Goal: Communication & Community: Answer question/provide support

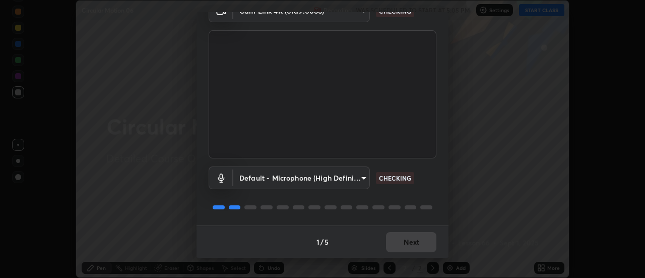
scroll to position [52, 0]
click at [401, 244] on button "Next" at bounding box center [411, 242] width 50 height 20
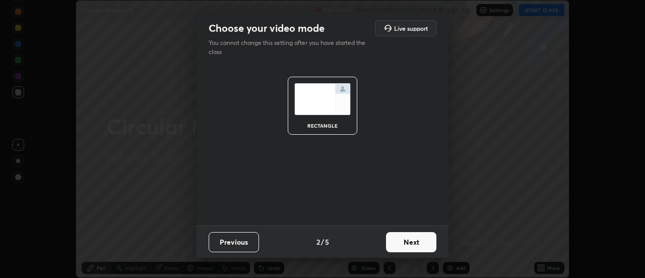
scroll to position [0, 0]
click at [403, 243] on button "Next" at bounding box center [411, 242] width 50 height 20
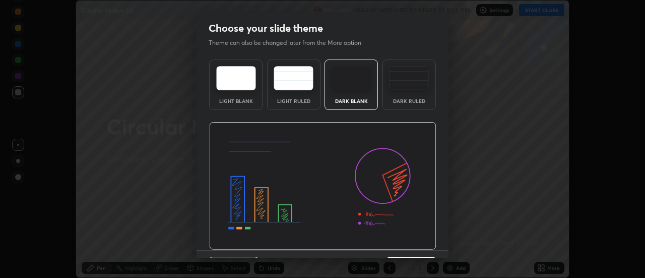
click at [403, 243] on img at bounding box center [322, 186] width 227 height 128
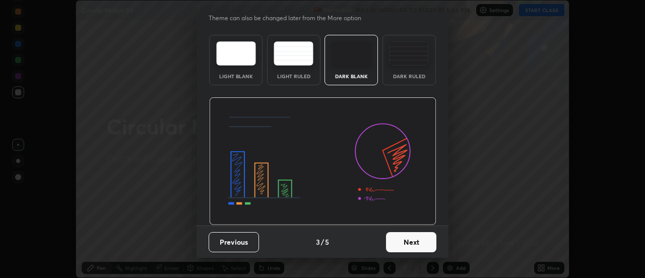
click at [402, 238] on button "Next" at bounding box center [411, 242] width 50 height 20
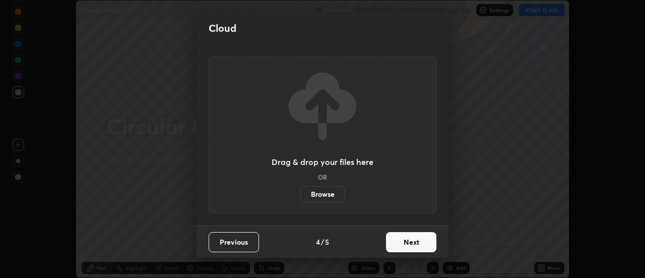
click at [399, 244] on button "Next" at bounding box center [411, 242] width 50 height 20
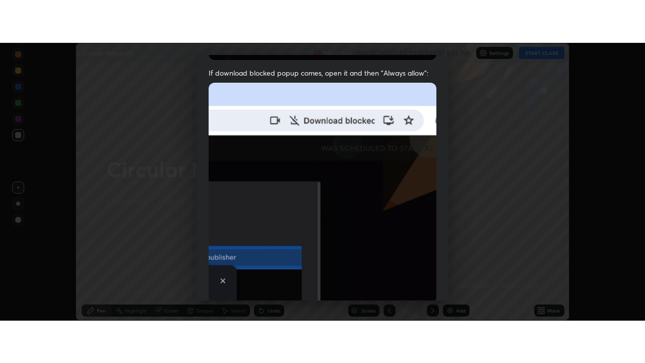
scroll to position [259, 0]
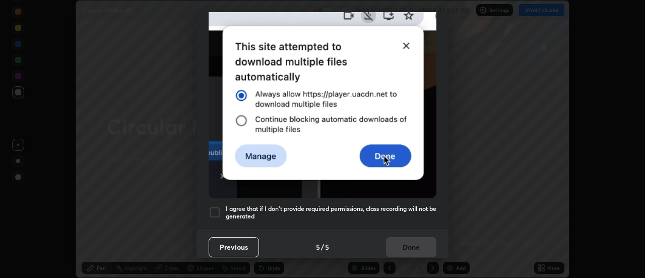
click at [212, 206] on div at bounding box center [215, 212] width 12 height 12
click at [403, 245] on button "Done" at bounding box center [411, 247] width 50 height 20
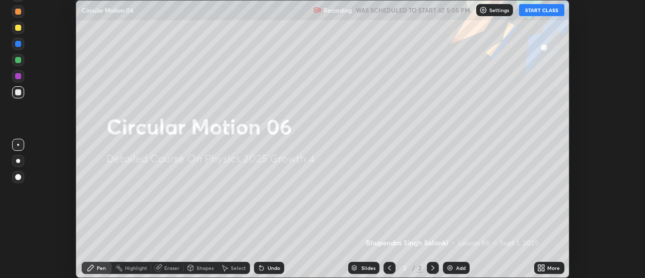
click at [538, 10] on button "START CLASS" at bounding box center [541, 10] width 45 height 12
click at [551, 267] on div "More" at bounding box center [554, 267] width 13 height 5
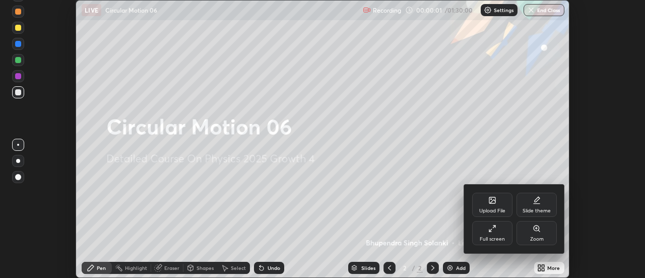
click at [498, 233] on div "Full screen" at bounding box center [492, 233] width 40 height 24
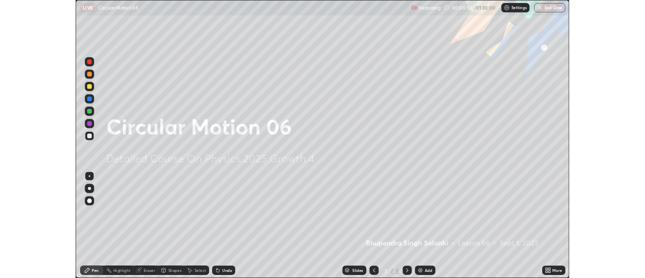
scroll to position [363, 645]
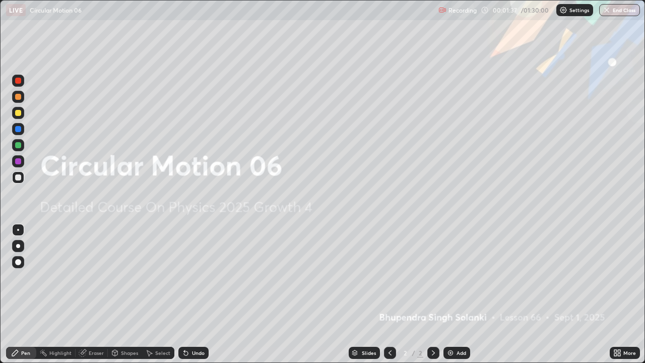
click at [458, 277] on div "Add" at bounding box center [462, 352] width 10 height 5
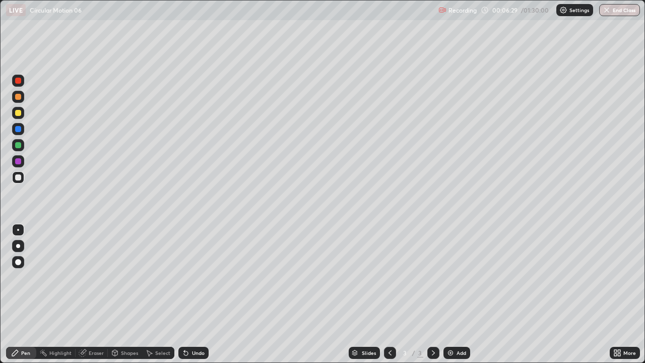
click at [453, 277] on img at bounding box center [451, 353] width 8 height 8
click at [455, 277] on div "Add" at bounding box center [457, 353] width 27 height 12
click at [459, 277] on div "Add" at bounding box center [462, 352] width 10 height 5
click at [19, 161] on div at bounding box center [18, 161] width 6 height 6
click at [131, 277] on div "Shapes" at bounding box center [129, 352] width 17 height 5
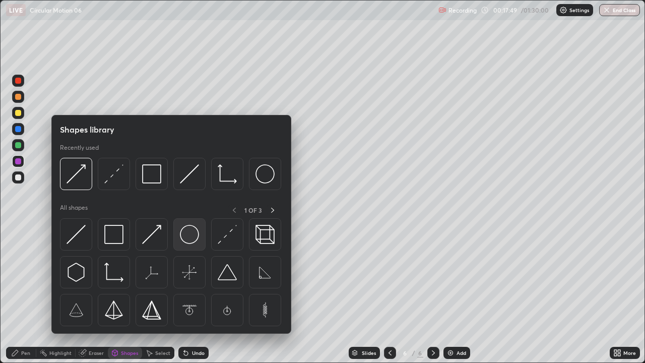
click at [187, 240] on img at bounding box center [189, 234] width 19 height 19
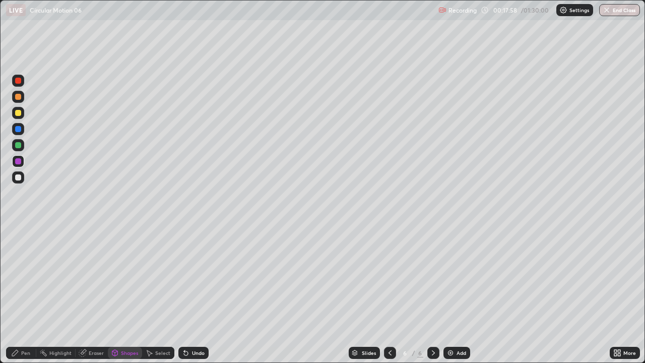
click at [195, 277] on div "Undo" at bounding box center [198, 352] width 13 height 5
click at [18, 162] on div at bounding box center [18, 161] width 6 height 6
click at [131, 277] on div "Shapes" at bounding box center [129, 352] width 17 height 5
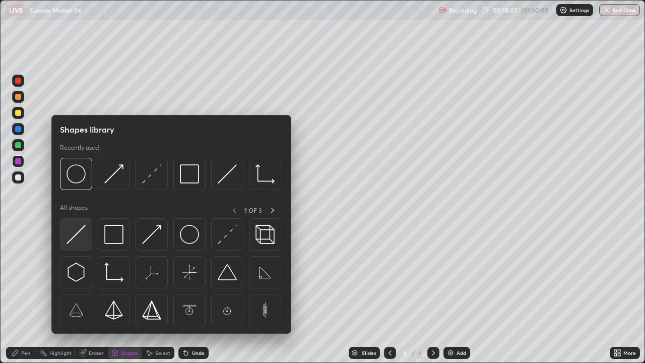
click at [86, 242] on img at bounding box center [76, 234] width 19 height 19
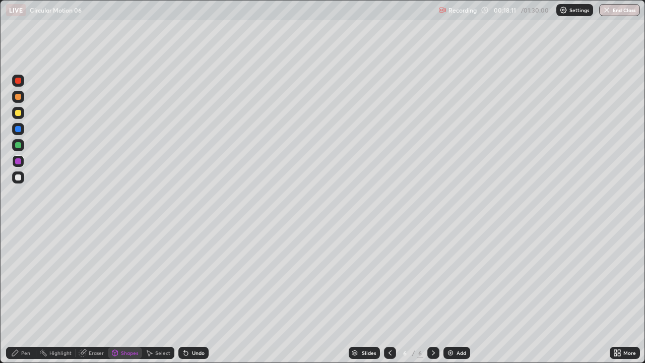
click at [193, 277] on div "Undo" at bounding box center [198, 352] width 13 height 5
click at [28, 277] on div "Pen" at bounding box center [25, 352] width 9 height 5
click at [18, 130] on div at bounding box center [18, 129] width 6 height 6
click at [17, 160] on div at bounding box center [18, 161] width 6 height 6
click at [20, 131] on div at bounding box center [18, 129] width 6 height 6
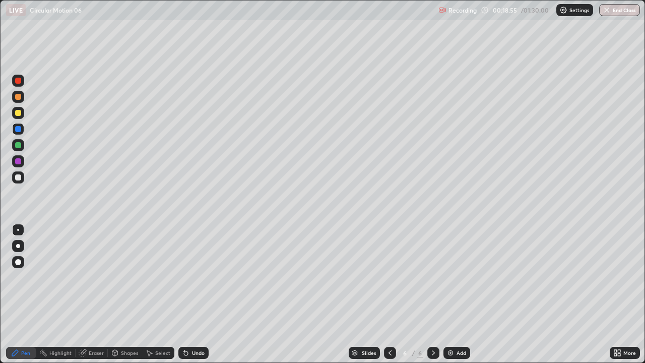
click at [18, 98] on div at bounding box center [18, 97] width 6 height 6
click at [19, 130] on div at bounding box center [18, 129] width 6 height 6
click at [18, 113] on div at bounding box center [18, 113] width 6 height 6
click at [127, 277] on div "Shapes" at bounding box center [129, 352] width 17 height 5
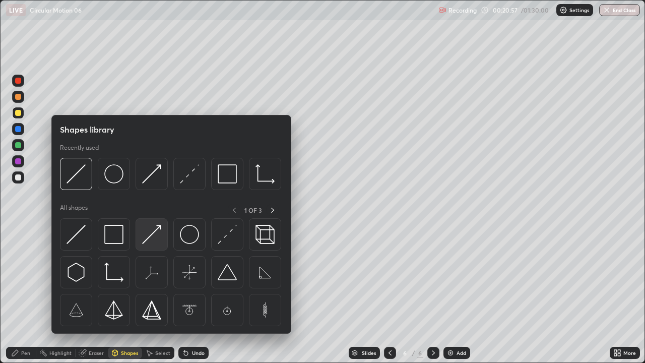
click at [157, 241] on img at bounding box center [151, 234] width 19 height 19
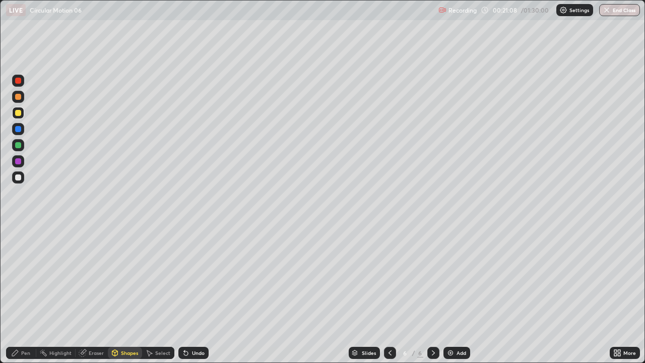
click at [21, 115] on div at bounding box center [18, 113] width 12 height 12
click at [26, 277] on div "Pen" at bounding box center [25, 352] width 9 height 5
click at [192, 277] on div "Undo" at bounding box center [198, 352] width 13 height 5
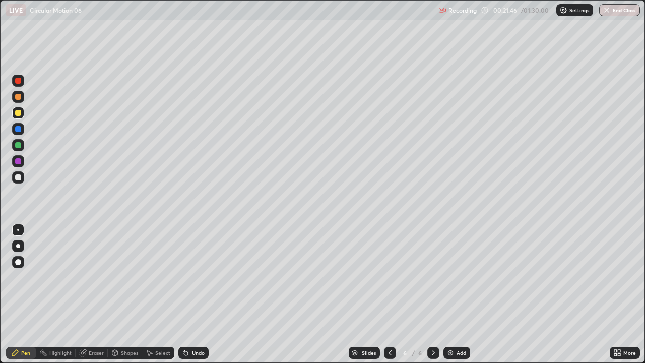
click at [192, 277] on div "Undo" at bounding box center [198, 352] width 13 height 5
click at [22, 81] on div at bounding box center [18, 81] width 12 height 12
click at [20, 250] on div at bounding box center [18, 246] width 12 height 12
click at [17, 147] on div at bounding box center [18, 145] width 6 height 6
click at [93, 277] on div "Eraser" at bounding box center [96, 352] width 15 height 5
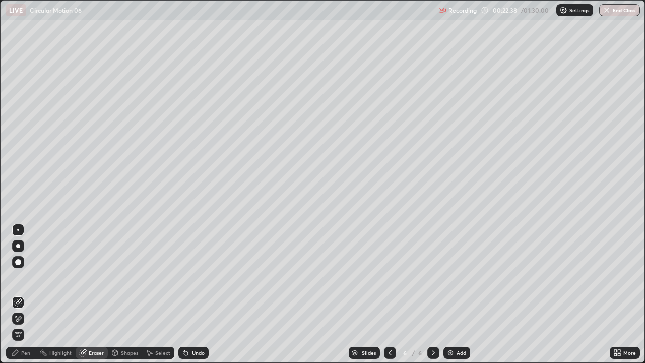
click at [25, 277] on div "Pen" at bounding box center [25, 352] width 9 height 5
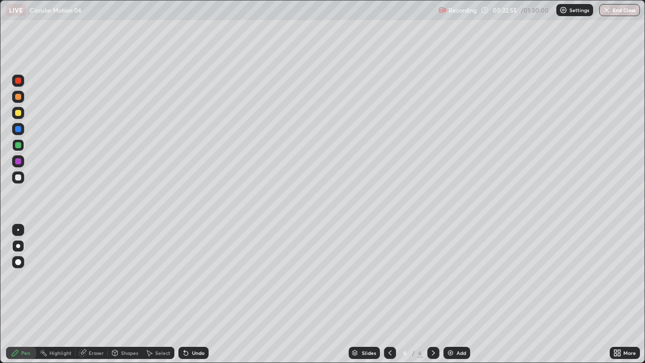
click at [19, 128] on div at bounding box center [18, 129] width 6 height 6
click at [18, 97] on div at bounding box center [18, 97] width 6 height 6
click at [20, 143] on div at bounding box center [18, 145] width 6 height 6
click at [126, 277] on div "Shapes" at bounding box center [129, 352] width 17 height 5
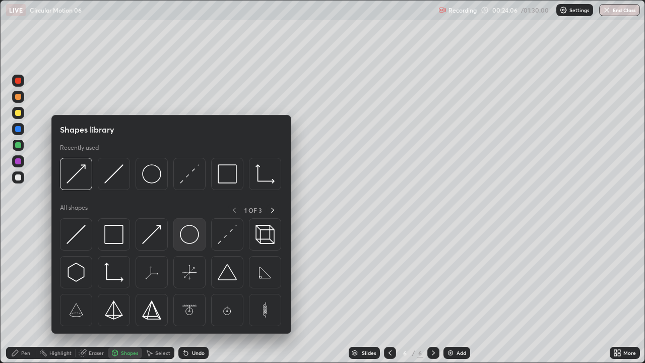
click at [182, 238] on img at bounding box center [189, 234] width 19 height 19
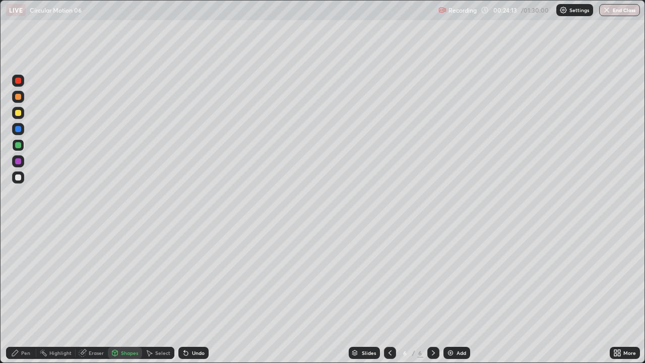
click at [20, 158] on div at bounding box center [18, 161] width 12 height 12
click at [115, 277] on icon at bounding box center [115, 353] width 6 height 6
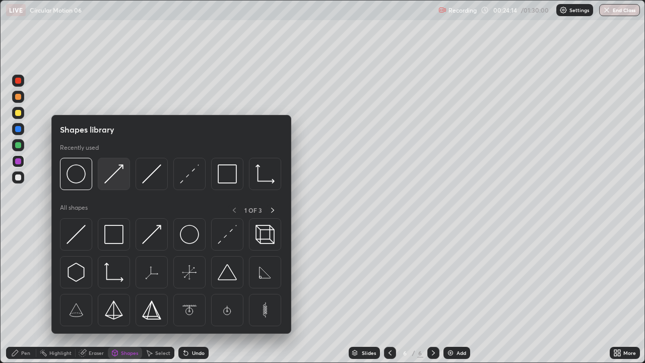
click at [109, 167] on img at bounding box center [113, 173] width 19 height 19
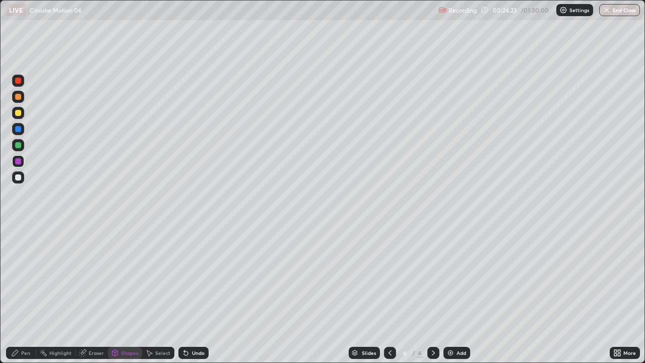
click at [198, 277] on div "Undo" at bounding box center [198, 352] width 13 height 5
click at [19, 130] on div at bounding box center [18, 129] width 6 height 6
click at [126, 277] on div "Shapes" at bounding box center [129, 352] width 17 height 5
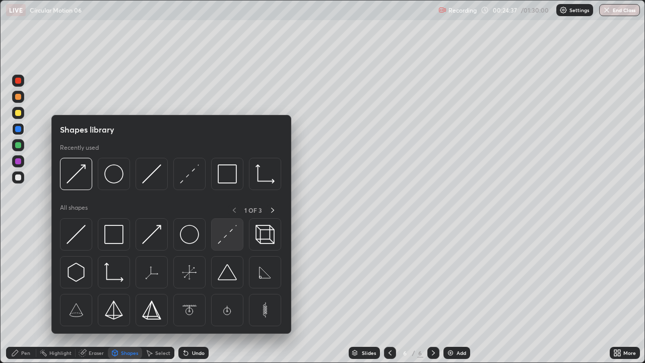
click at [221, 236] on img at bounding box center [227, 234] width 19 height 19
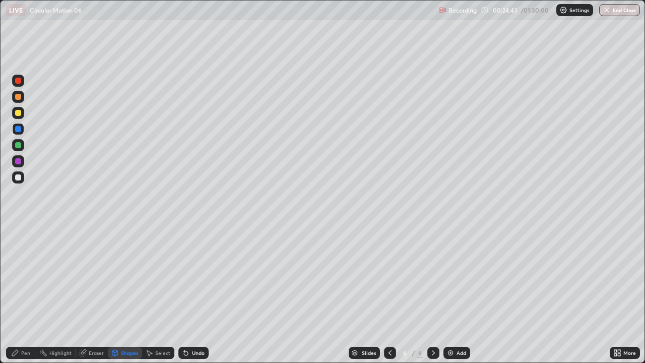
click at [202, 277] on div "Undo" at bounding box center [198, 352] width 13 height 5
click at [199, 277] on div "Undo" at bounding box center [194, 353] width 30 height 12
click at [198, 277] on div "Undo" at bounding box center [198, 352] width 13 height 5
click at [195, 277] on div "Undo" at bounding box center [194, 353] width 30 height 12
click at [197, 277] on div "Undo" at bounding box center [194, 353] width 30 height 12
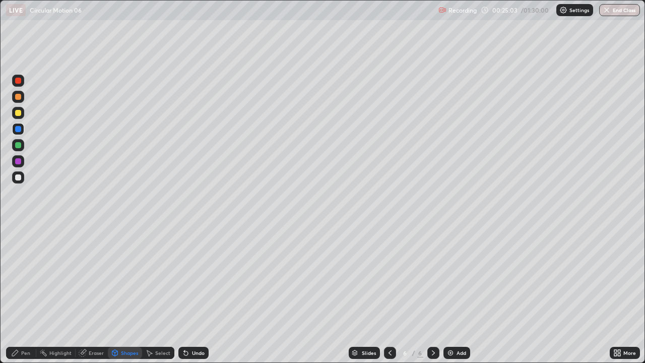
click at [199, 277] on div "Undo" at bounding box center [194, 353] width 30 height 12
click at [199, 277] on div "Undo" at bounding box center [198, 352] width 13 height 5
click at [200, 277] on div "Undo" at bounding box center [194, 353] width 30 height 12
click at [31, 277] on div "Pen" at bounding box center [21, 353] width 30 height 12
click at [18, 230] on div at bounding box center [18, 230] width 2 height 2
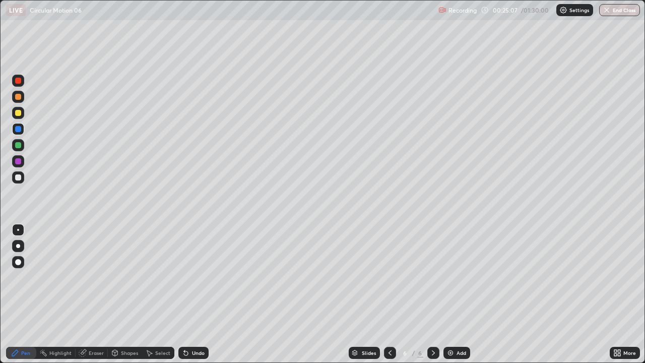
click at [123, 277] on div "Shapes" at bounding box center [125, 353] width 34 height 12
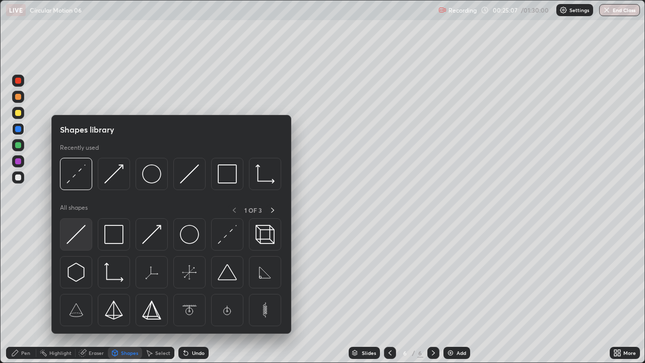
click at [82, 236] on img at bounding box center [76, 234] width 19 height 19
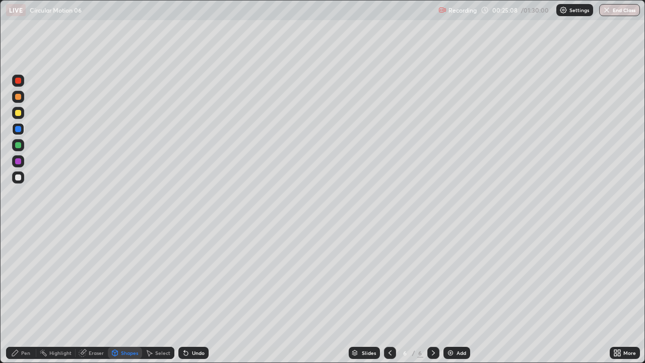
click at [130, 277] on div "Shapes" at bounding box center [129, 352] width 17 height 5
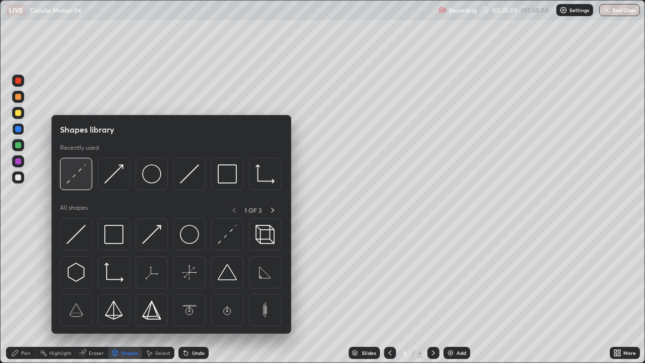
click at [78, 173] on img at bounding box center [76, 173] width 19 height 19
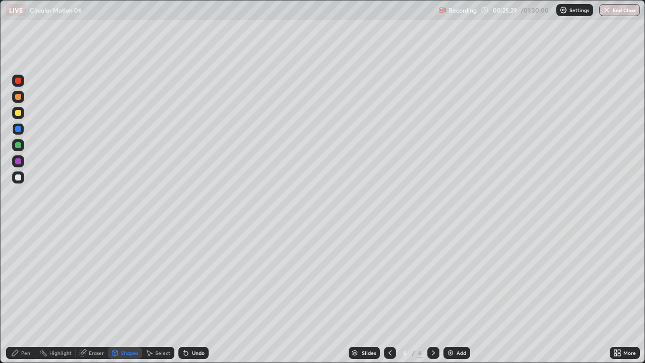
click at [17, 173] on div at bounding box center [18, 177] width 12 height 12
click at [30, 277] on div "Pen" at bounding box center [21, 353] width 30 height 12
click at [18, 246] on div at bounding box center [18, 246] width 4 height 4
click at [18, 165] on div at bounding box center [18, 161] width 12 height 12
click at [17, 129] on div at bounding box center [18, 129] width 6 height 6
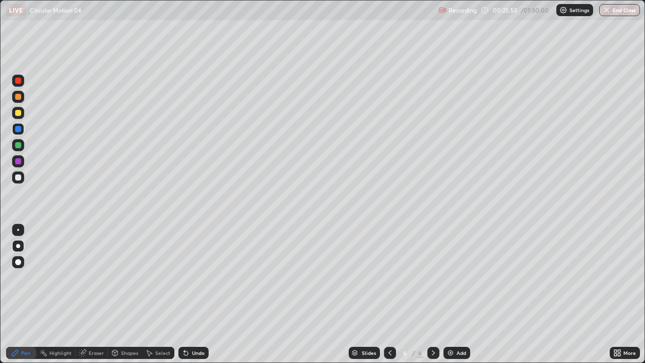
click at [18, 114] on div at bounding box center [18, 113] width 6 height 6
click at [126, 277] on div "Shapes" at bounding box center [125, 353] width 34 height 12
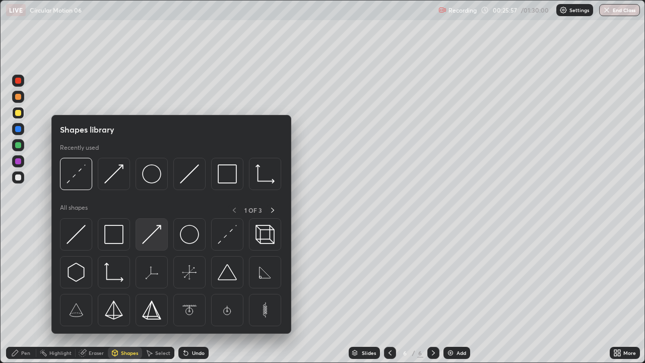
click at [149, 240] on img at bounding box center [151, 234] width 19 height 19
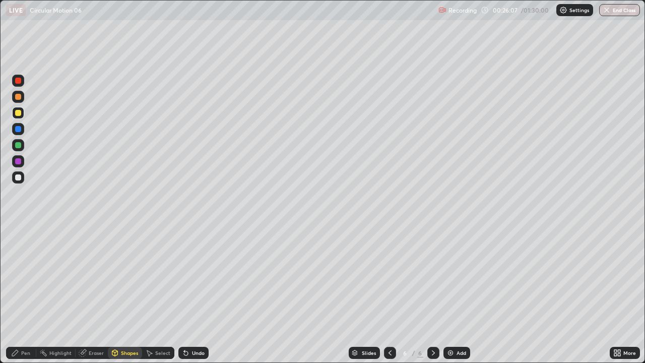
click at [27, 277] on div "Pen" at bounding box center [25, 352] width 9 height 5
click at [21, 80] on div at bounding box center [18, 81] width 6 height 6
click at [131, 277] on div "Shapes" at bounding box center [125, 353] width 34 height 12
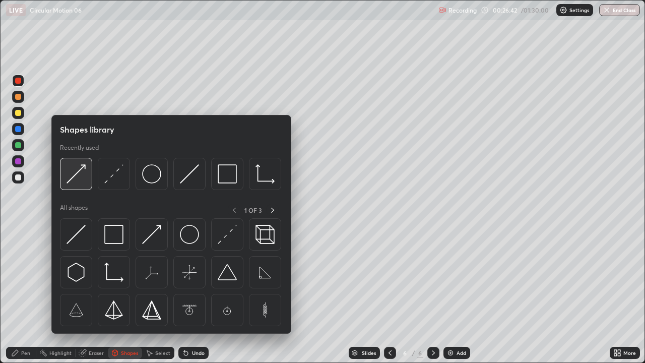
click at [76, 177] on img at bounding box center [76, 173] width 19 height 19
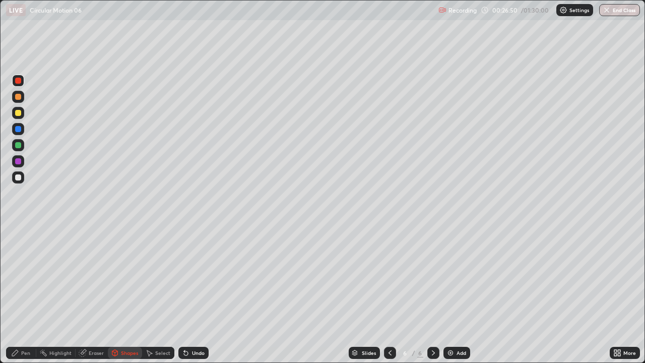
click at [190, 277] on div "Undo" at bounding box center [194, 353] width 30 height 12
click at [197, 277] on div "Undo" at bounding box center [198, 352] width 13 height 5
click at [22, 277] on div "Pen" at bounding box center [21, 353] width 30 height 12
click at [459, 277] on div "Add" at bounding box center [462, 352] width 10 height 5
click at [195, 277] on div "Undo" at bounding box center [198, 352] width 13 height 5
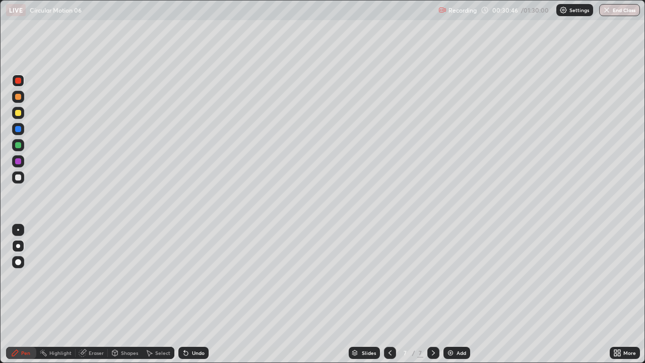
click at [20, 175] on div at bounding box center [18, 177] width 6 height 6
click at [118, 277] on icon at bounding box center [115, 353] width 8 height 8
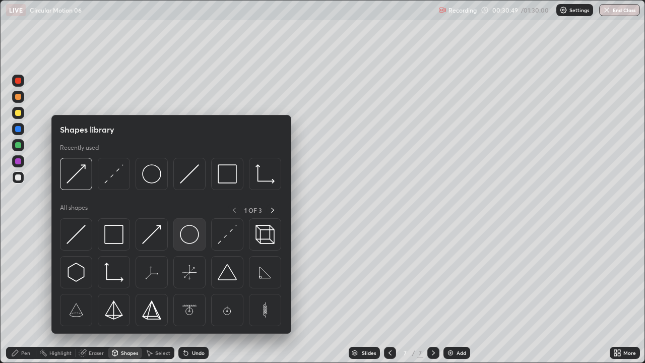
click at [183, 232] on img at bounding box center [189, 234] width 19 height 19
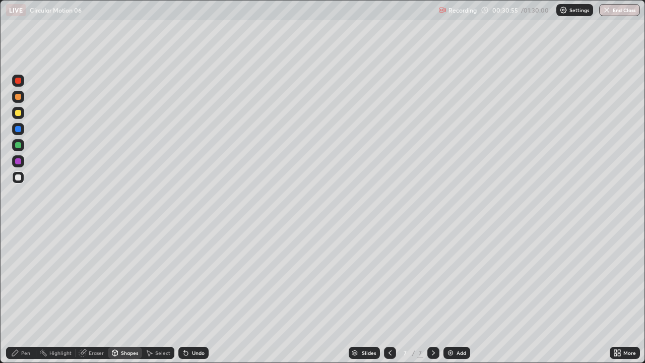
click at [28, 277] on div "Pen" at bounding box center [25, 352] width 9 height 5
click at [18, 230] on div at bounding box center [18, 230] width 2 height 2
click at [98, 277] on div "Eraser" at bounding box center [96, 352] width 15 height 5
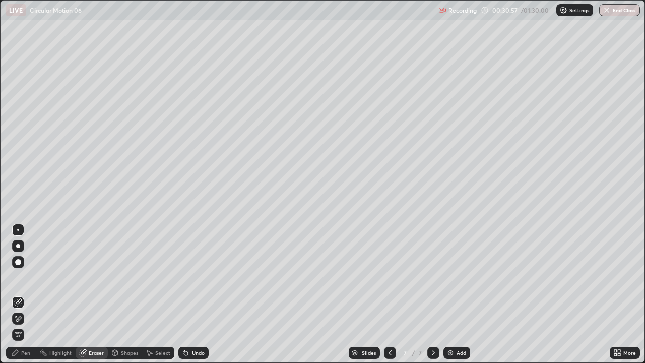
click at [123, 277] on div "Shapes" at bounding box center [129, 352] width 17 height 5
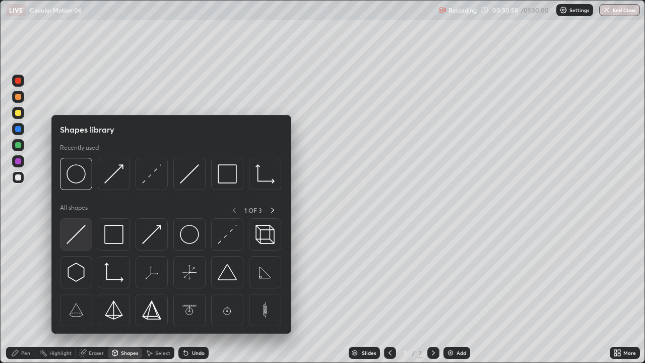
click at [79, 235] on img at bounding box center [76, 234] width 19 height 19
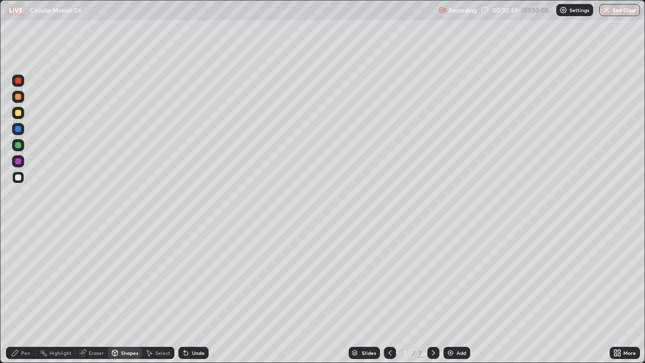
click at [19, 132] on div at bounding box center [18, 129] width 6 height 6
click at [192, 277] on div "Undo" at bounding box center [198, 352] width 13 height 5
click at [19, 130] on div at bounding box center [18, 129] width 6 height 6
click at [27, 277] on div "Pen" at bounding box center [25, 352] width 9 height 5
click at [18, 177] on div at bounding box center [18, 177] width 6 height 6
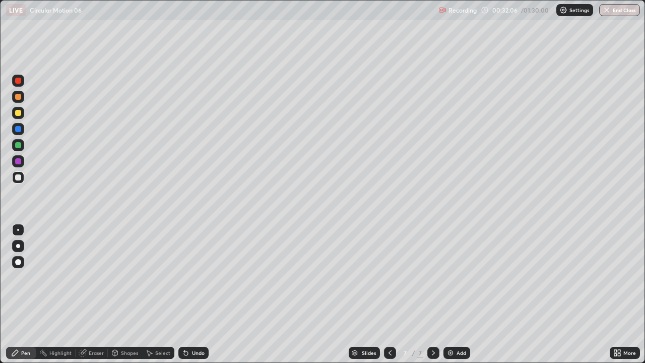
click at [204, 277] on div "Undo" at bounding box center [194, 353] width 30 height 12
click at [201, 277] on div "Undo" at bounding box center [194, 353] width 30 height 12
click at [193, 277] on div "Undo" at bounding box center [194, 353] width 30 height 12
click at [127, 277] on div "Shapes" at bounding box center [125, 353] width 34 height 12
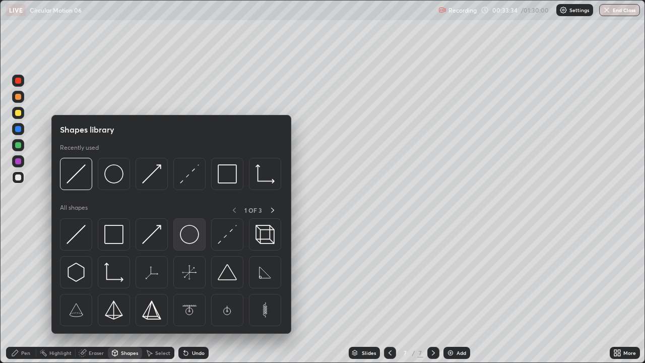
click at [189, 242] on img at bounding box center [189, 234] width 19 height 19
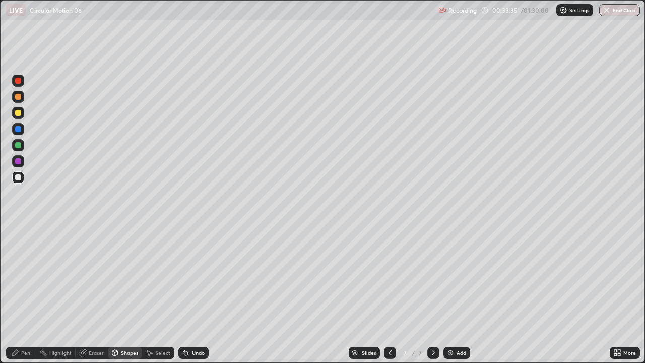
click at [19, 130] on div at bounding box center [18, 129] width 6 height 6
click at [135, 277] on div "Shapes" at bounding box center [129, 352] width 17 height 5
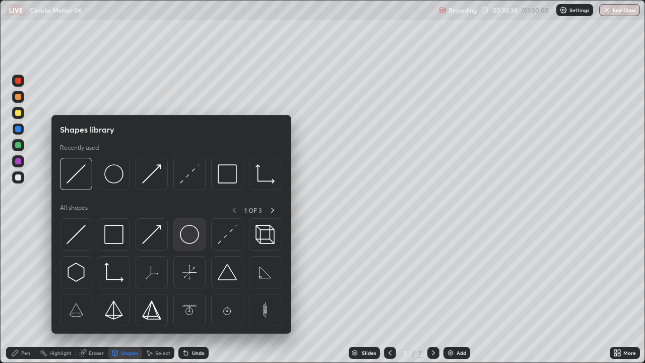
click at [190, 236] on img at bounding box center [189, 234] width 19 height 19
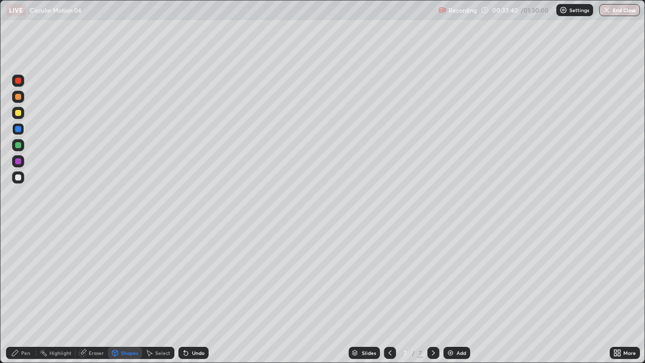
click at [18, 177] on div at bounding box center [18, 177] width 6 height 6
click at [27, 277] on div "Pen" at bounding box center [25, 352] width 9 height 5
click at [21, 129] on div at bounding box center [18, 129] width 6 height 6
click at [127, 277] on div "Shapes" at bounding box center [129, 352] width 17 height 5
click at [125, 277] on div "Shapes" at bounding box center [129, 352] width 17 height 5
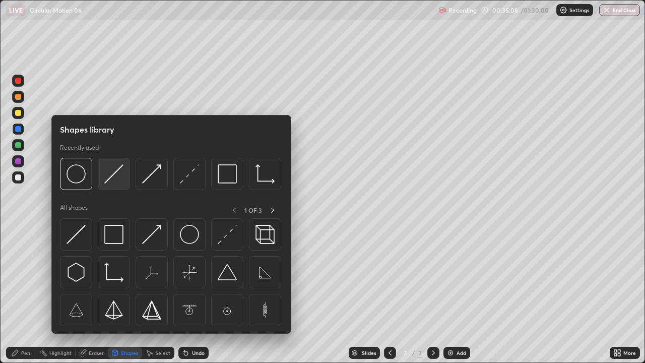
click at [109, 174] on img at bounding box center [113, 173] width 19 height 19
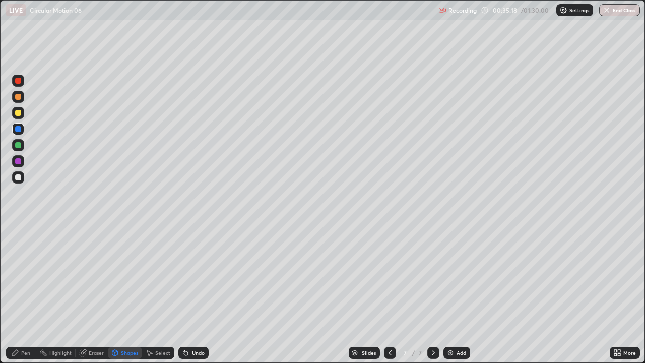
click at [24, 277] on div "Pen" at bounding box center [25, 352] width 9 height 5
click at [17, 150] on div at bounding box center [18, 145] width 12 height 12
click at [117, 277] on icon at bounding box center [115, 352] width 6 height 2
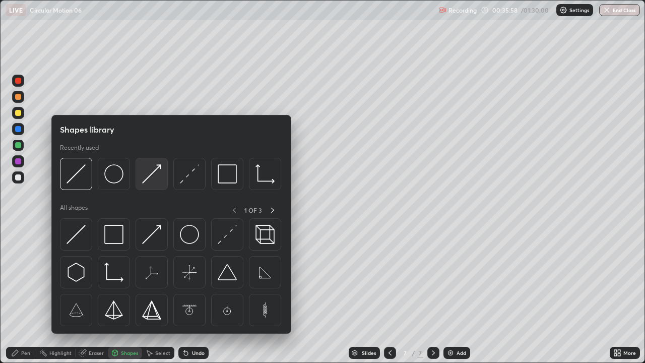
click at [155, 182] on img at bounding box center [151, 173] width 19 height 19
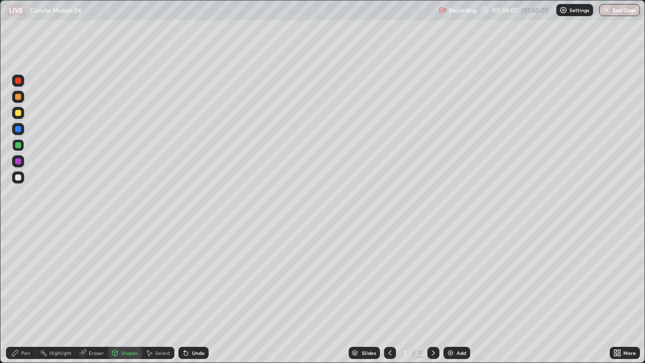
click at [22, 277] on div "Pen" at bounding box center [25, 352] width 9 height 5
click at [458, 277] on div "Add" at bounding box center [462, 352] width 10 height 5
click at [20, 176] on div at bounding box center [18, 177] width 6 height 6
click at [201, 277] on div "Undo" at bounding box center [198, 352] width 13 height 5
click at [194, 277] on div "Undo" at bounding box center [198, 352] width 13 height 5
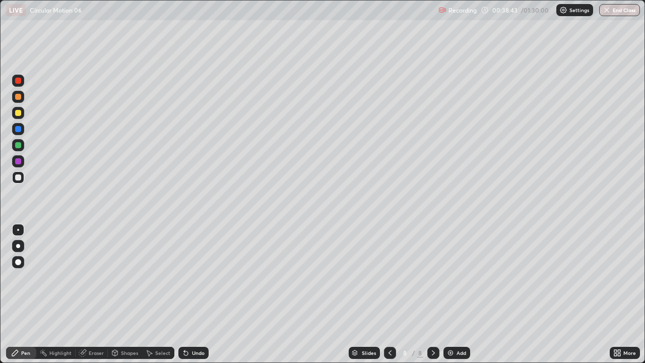
click at [196, 277] on div "Undo" at bounding box center [198, 352] width 13 height 5
click at [127, 277] on div "Shapes" at bounding box center [129, 352] width 17 height 5
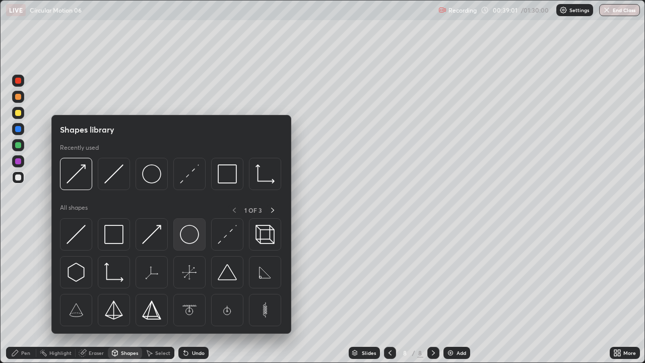
click at [186, 238] on img at bounding box center [189, 234] width 19 height 19
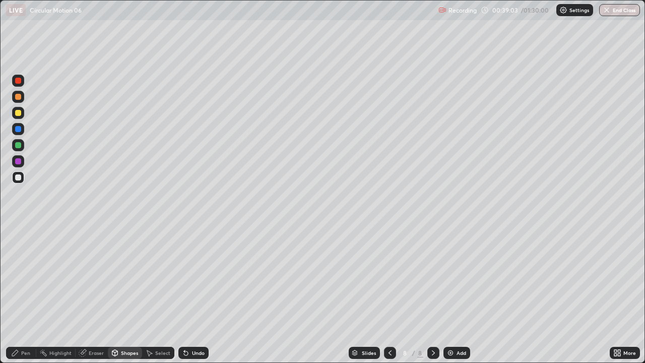
click at [19, 97] on div at bounding box center [18, 97] width 6 height 6
click at [130, 277] on div "Shapes" at bounding box center [129, 352] width 17 height 5
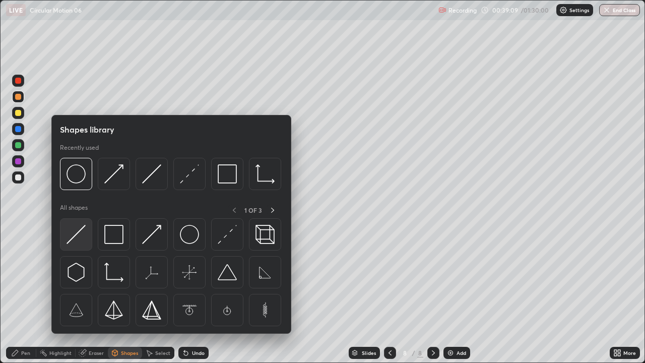
click at [89, 238] on div at bounding box center [76, 234] width 32 height 32
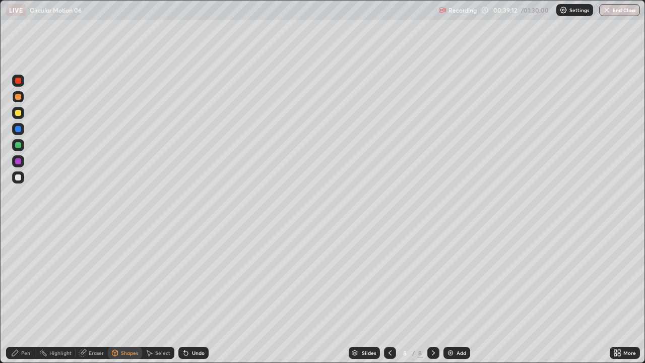
click at [198, 277] on div "Undo" at bounding box center [198, 352] width 13 height 5
click at [27, 277] on div "Pen" at bounding box center [25, 352] width 9 height 5
click at [21, 79] on div at bounding box center [18, 81] width 6 height 6
click at [195, 277] on div "Undo" at bounding box center [198, 352] width 13 height 5
click at [196, 277] on div "Undo" at bounding box center [194, 353] width 30 height 12
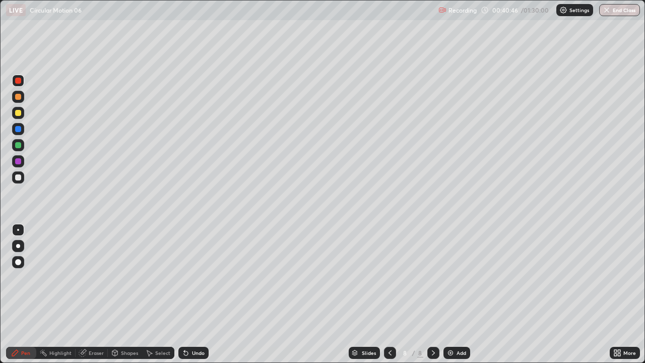
click at [195, 277] on div "Undo" at bounding box center [194, 353] width 30 height 12
click at [19, 178] on div at bounding box center [18, 177] width 6 height 6
click at [188, 277] on icon at bounding box center [186, 353] width 8 height 8
click at [189, 277] on div "Undo" at bounding box center [194, 353] width 30 height 12
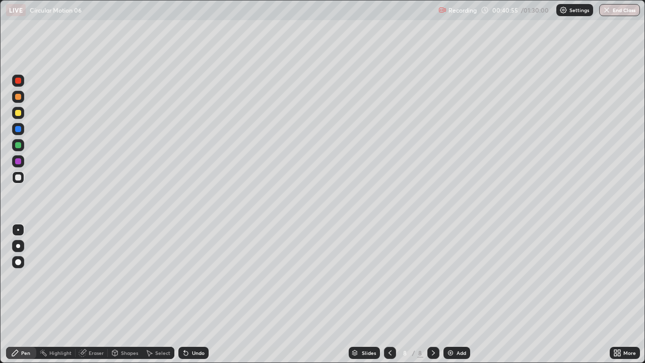
click at [189, 277] on div "Undo" at bounding box center [194, 353] width 30 height 12
click at [188, 277] on div "Undo" at bounding box center [194, 353] width 30 height 12
click at [17, 161] on div at bounding box center [18, 161] width 6 height 6
click at [126, 277] on div "Shapes" at bounding box center [129, 352] width 17 height 5
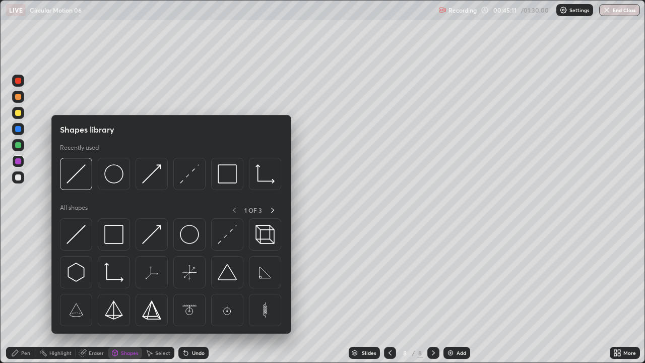
click at [95, 277] on div "Eraser" at bounding box center [96, 352] width 15 height 5
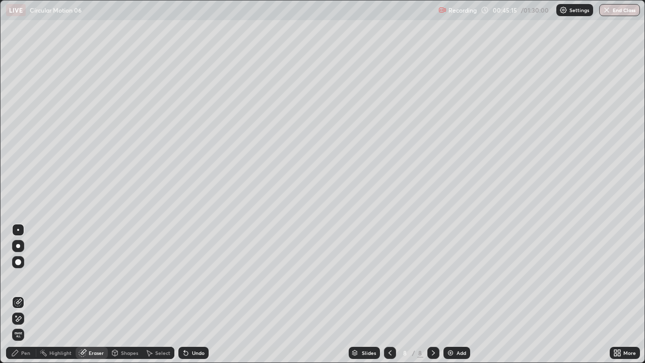
click at [28, 277] on div "Pen" at bounding box center [25, 352] width 9 height 5
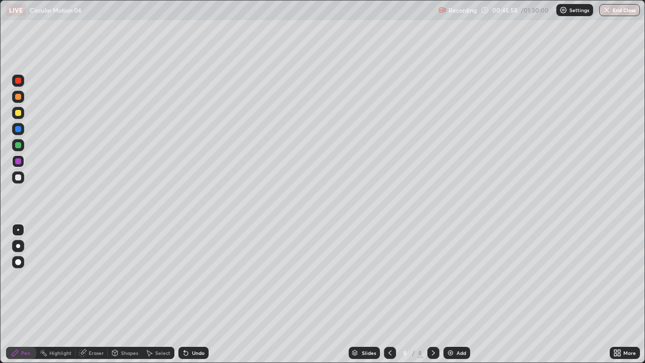
click at [19, 131] on div at bounding box center [18, 129] width 6 height 6
click at [123, 277] on div "Shapes" at bounding box center [129, 352] width 17 height 5
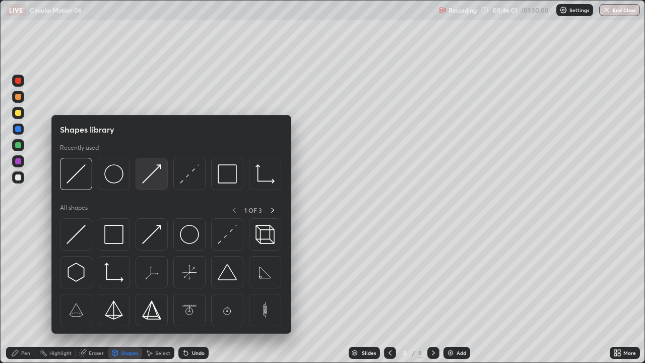
click at [153, 179] on img at bounding box center [151, 173] width 19 height 19
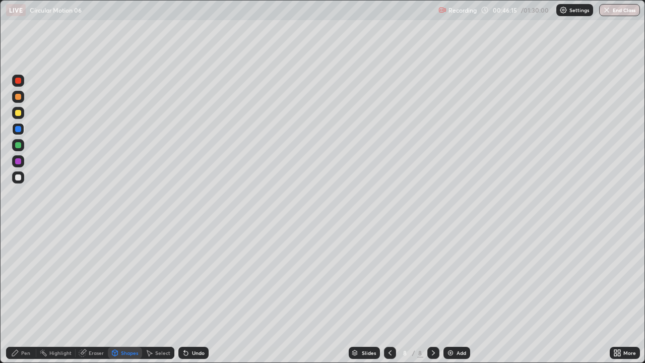
click at [23, 277] on div "Pen" at bounding box center [25, 352] width 9 height 5
click at [125, 277] on div "Shapes" at bounding box center [125, 353] width 34 height 12
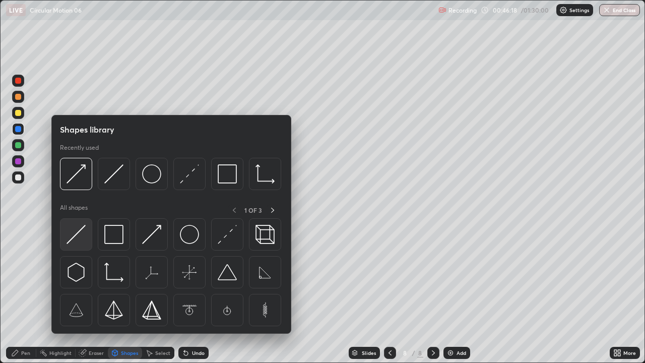
click at [80, 236] on img at bounding box center [76, 234] width 19 height 19
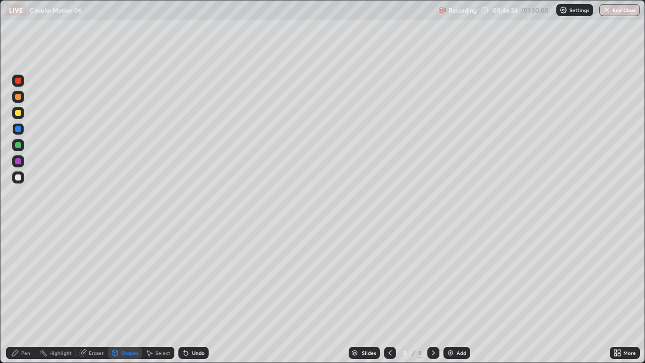
click at [193, 277] on div "Undo" at bounding box center [198, 352] width 13 height 5
click at [64, 277] on div "Highlight" at bounding box center [60, 352] width 22 height 5
click at [90, 277] on div "Eraser" at bounding box center [96, 352] width 15 height 5
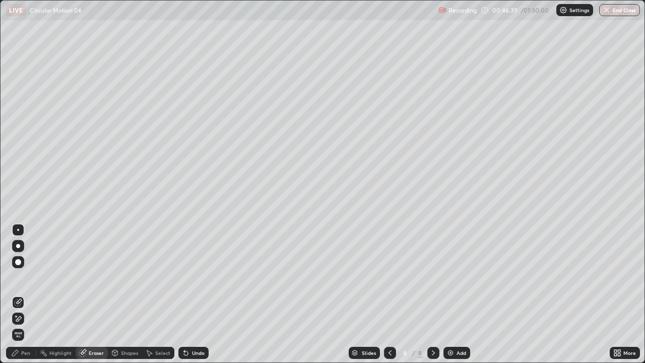
click at [26, 277] on div "Pen" at bounding box center [25, 352] width 9 height 5
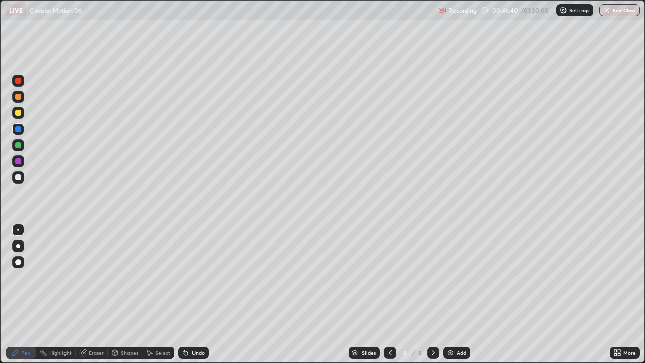
click at [23, 144] on div at bounding box center [18, 145] width 12 height 12
click at [21, 92] on div at bounding box center [18, 97] width 12 height 12
click at [22, 81] on div at bounding box center [18, 81] width 12 height 12
click at [18, 246] on div at bounding box center [18, 246] width 4 height 4
click at [135, 277] on div "Shapes" at bounding box center [125, 353] width 34 height 12
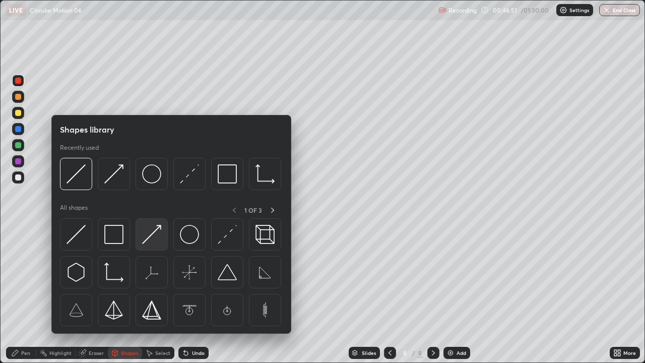
click at [161, 236] on img at bounding box center [151, 234] width 19 height 19
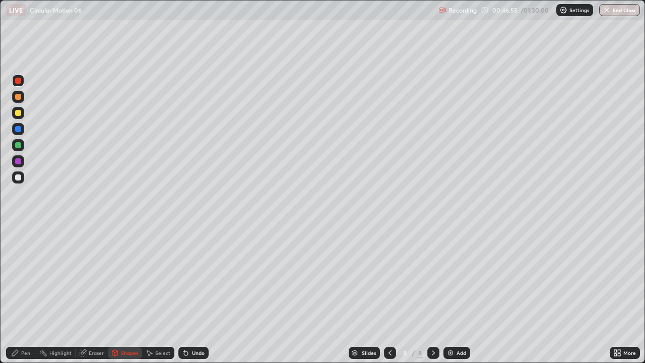
click at [24, 277] on div "Pen" at bounding box center [25, 352] width 9 height 5
click at [19, 177] on div at bounding box center [18, 177] width 6 height 6
click at [131, 277] on div "Shapes" at bounding box center [129, 352] width 17 height 5
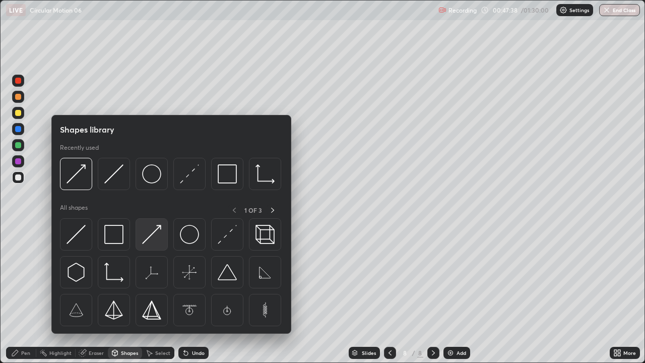
click at [157, 239] on img at bounding box center [151, 234] width 19 height 19
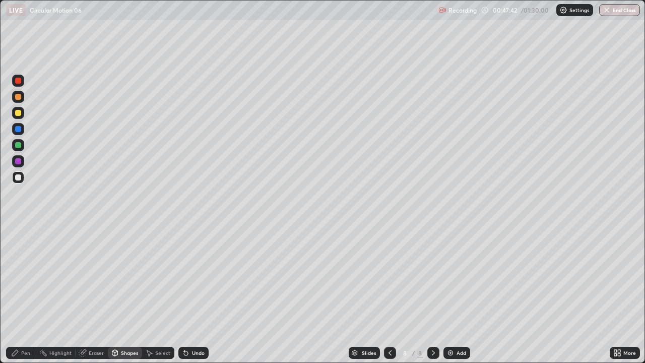
click at [29, 277] on div "Pen" at bounding box center [21, 353] width 30 height 12
click at [455, 277] on div "Add" at bounding box center [457, 353] width 27 height 12
click at [17, 180] on div at bounding box center [18, 177] width 6 height 6
click at [197, 277] on div "Undo" at bounding box center [194, 353] width 30 height 12
click at [129, 277] on div "Shapes" at bounding box center [125, 353] width 34 height 12
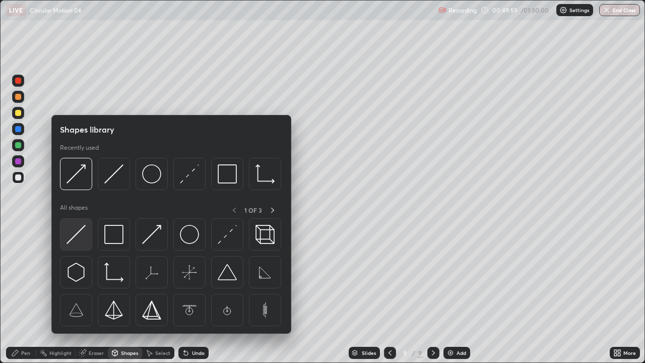
click at [85, 234] on img at bounding box center [76, 234] width 19 height 19
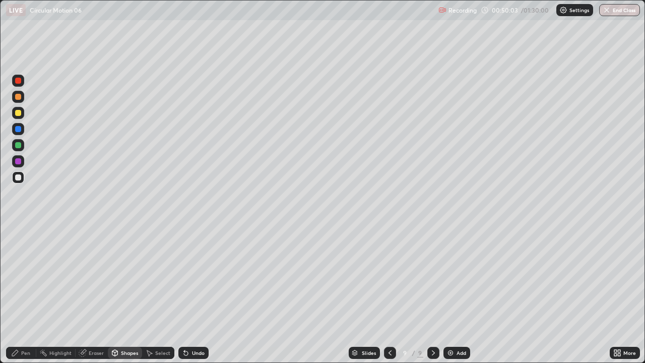
click at [21, 130] on div at bounding box center [18, 129] width 6 height 6
click at [17, 177] on div at bounding box center [18, 177] width 6 height 6
click at [20, 162] on div at bounding box center [18, 161] width 6 height 6
click at [192, 277] on div "Undo" at bounding box center [194, 353] width 30 height 12
click at [19, 145] on div at bounding box center [18, 145] width 6 height 6
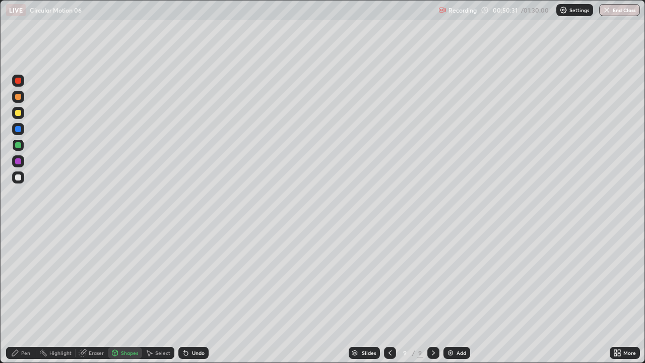
click at [26, 277] on div "Pen" at bounding box center [25, 352] width 9 height 5
click at [195, 277] on div "Undo" at bounding box center [194, 353] width 30 height 12
click at [196, 277] on div "Undo" at bounding box center [194, 353] width 30 height 12
click at [195, 277] on div "Undo" at bounding box center [194, 353] width 30 height 12
click at [192, 277] on div "Undo" at bounding box center [194, 353] width 30 height 12
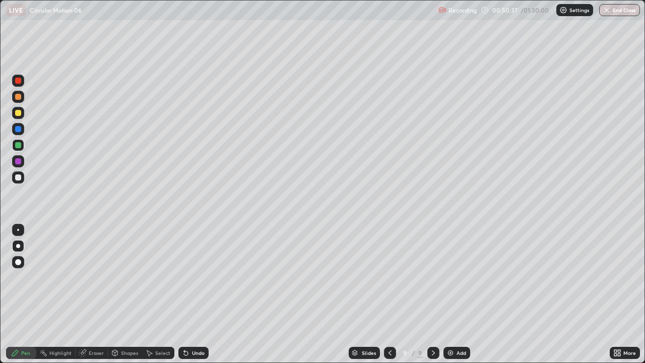
click at [19, 177] on div at bounding box center [18, 177] width 6 height 6
click at [19, 149] on div at bounding box center [18, 145] width 12 height 12
click at [19, 99] on div at bounding box center [18, 97] width 6 height 6
click at [19, 177] on div at bounding box center [18, 177] width 6 height 6
click at [131, 277] on div "Shapes" at bounding box center [129, 352] width 17 height 5
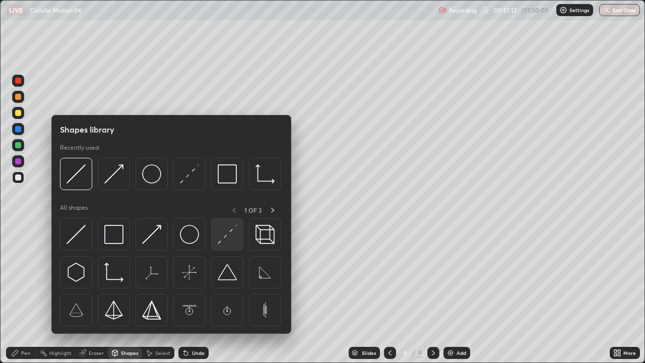
click at [227, 235] on img at bounding box center [227, 234] width 19 height 19
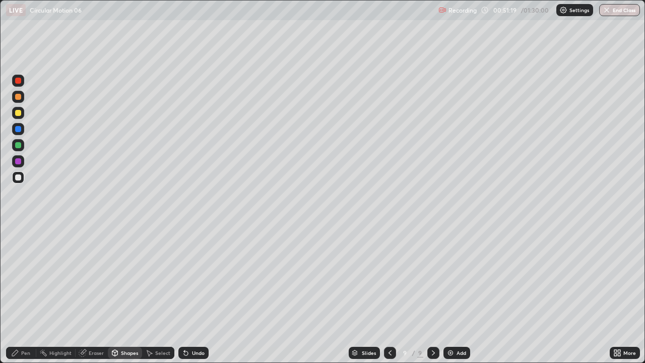
click at [19, 115] on div at bounding box center [18, 113] width 6 height 6
click at [196, 277] on div "Undo" at bounding box center [198, 352] width 13 height 5
click at [22, 277] on div "Pen" at bounding box center [25, 352] width 9 height 5
click at [18, 176] on div at bounding box center [18, 177] width 6 height 6
click at [19, 97] on div at bounding box center [18, 97] width 6 height 6
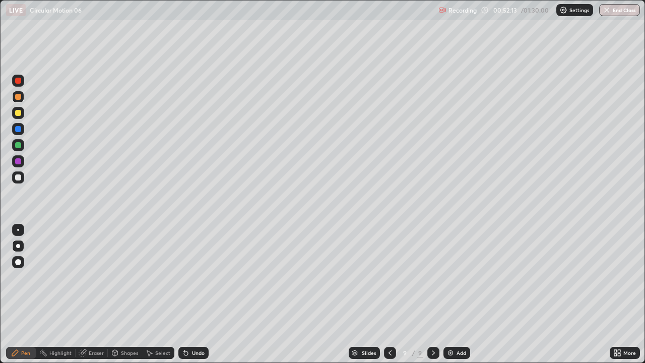
click at [192, 277] on div "Undo" at bounding box center [194, 353] width 30 height 12
click at [192, 277] on div "Undo" at bounding box center [198, 352] width 13 height 5
click at [20, 175] on div at bounding box center [18, 177] width 6 height 6
click at [18, 115] on div at bounding box center [18, 113] width 6 height 6
click at [122, 277] on div "Shapes" at bounding box center [129, 352] width 17 height 5
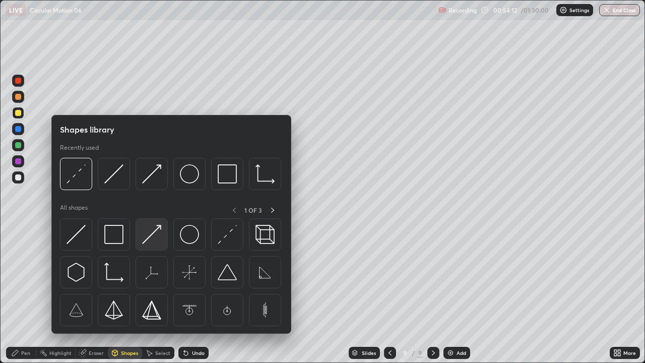
click at [163, 240] on div at bounding box center [152, 234] width 32 height 32
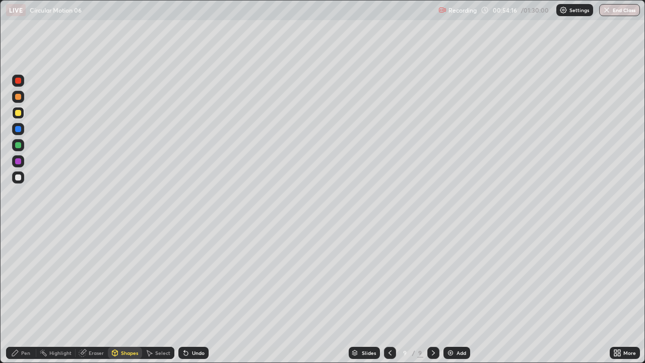
click at [187, 277] on icon at bounding box center [186, 353] width 4 height 4
click at [17, 177] on div at bounding box center [18, 177] width 6 height 6
click at [24, 277] on div "Pen" at bounding box center [25, 352] width 9 height 5
click at [19, 161] on div at bounding box center [18, 161] width 6 height 6
click at [21, 96] on div at bounding box center [18, 97] width 6 height 6
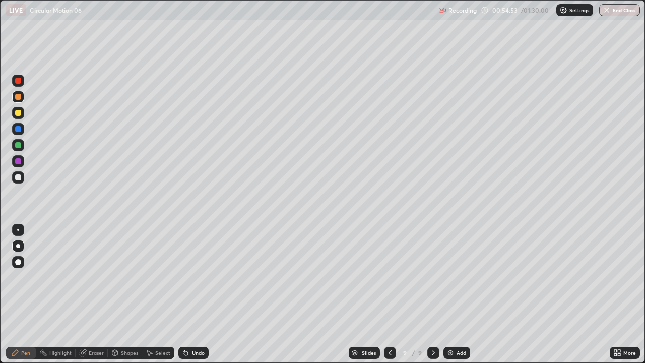
click at [18, 161] on div at bounding box center [18, 161] width 6 height 6
click at [18, 84] on div at bounding box center [18, 81] width 12 height 12
click at [128, 277] on div "Shapes" at bounding box center [129, 352] width 17 height 5
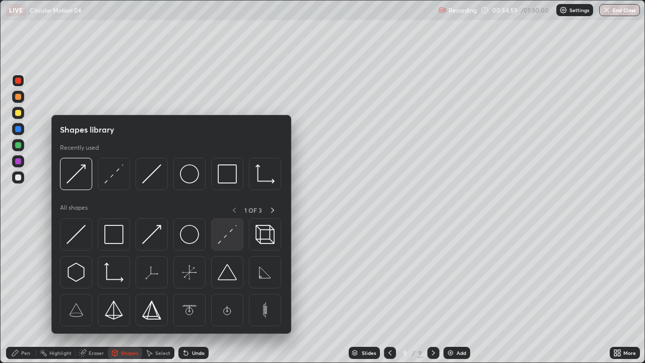
click at [221, 242] on img at bounding box center [227, 234] width 19 height 19
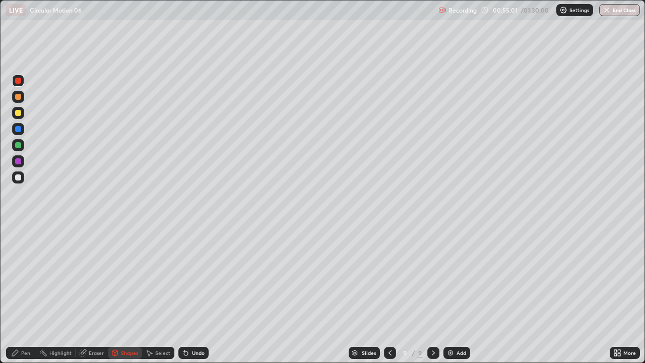
click at [20, 112] on div at bounding box center [18, 113] width 6 height 6
click at [20, 82] on div at bounding box center [18, 81] width 6 height 6
click at [28, 277] on div "Pen" at bounding box center [25, 352] width 9 height 5
click at [21, 176] on div at bounding box center [18, 177] width 6 height 6
click at [202, 277] on div "Undo" at bounding box center [198, 352] width 13 height 5
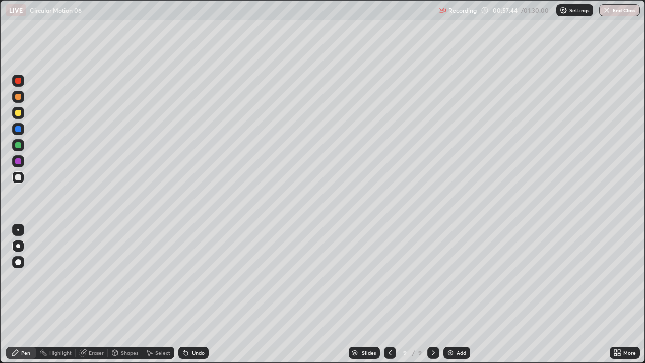
click at [20, 114] on div at bounding box center [18, 113] width 6 height 6
click at [457, 277] on div "Add" at bounding box center [462, 352] width 10 height 5
click at [392, 277] on div at bounding box center [390, 353] width 12 height 12
click at [457, 277] on div "Add" at bounding box center [462, 352] width 10 height 5
click at [18, 179] on div at bounding box center [18, 177] width 6 height 6
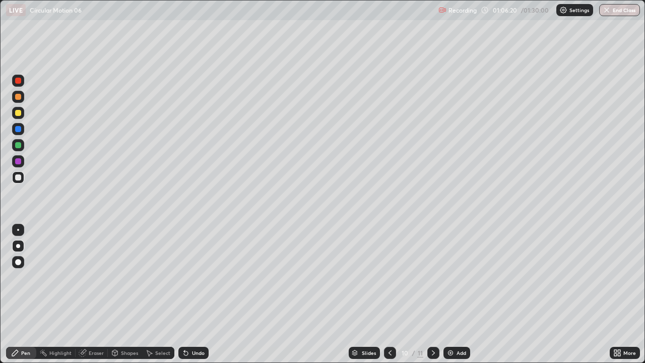
click at [115, 277] on icon at bounding box center [115, 354] width 0 height 4
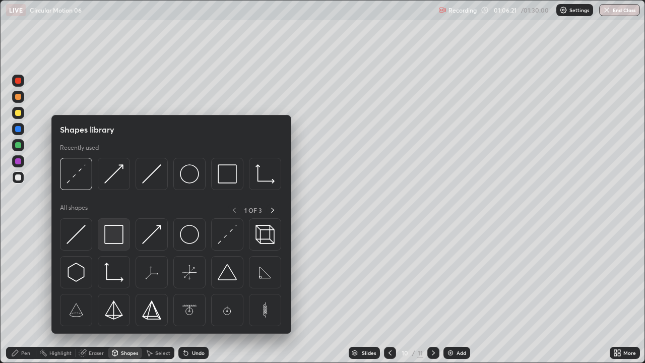
click at [118, 238] on img at bounding box center [113, 234] width 19 height 19
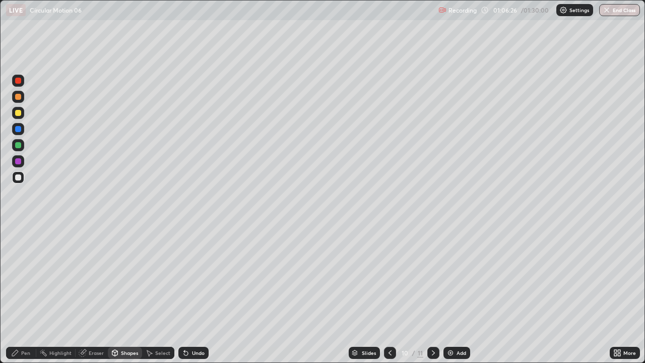
click at [192, 277] on div "Undo" at bounding box center [198, 352] width 13 height 5
click at [25, 277] on div "Pen" at bounding box center [25, 352] width 9 height 5
click at [20, 163] on div at bounding box center [18, 161] width 6 height 6
click at [120, 277] on div "Shapes" at bounding box center [125, 353] width 34 height 12
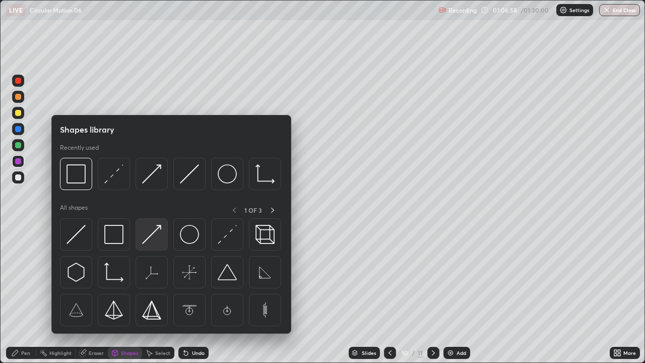
click at [154, 244] on img at bounding box center [151, 234] width 19 height 19
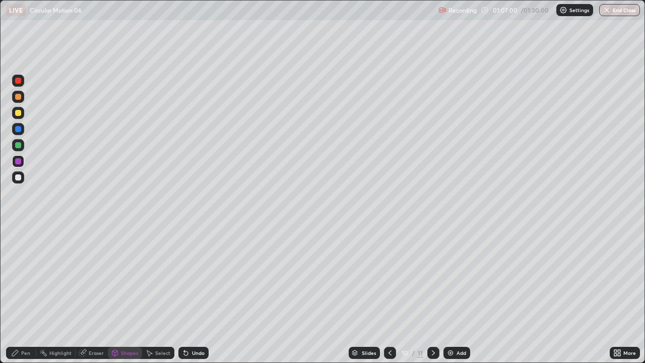
click at [19, 128] on div at bounding box center [18, 129] width 6 height 6
click at [194, 277] on div "Undo" at bounding box center [198, 352] width 13 height 5
click at [198, 277] on div "Undo" at bounding box center [198, 352] width 13 height 5
click at [23, 277] on div "Pen" at bounding box center [25, 352] width 9 height 5
click at [19, 147] on div at bounding box center [18, 145] width 6 height 6
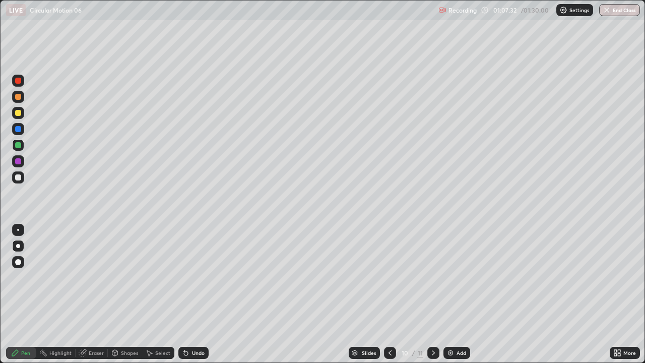
click at [96, 277] on div "Eraser" at bounding box center [92, 353] width 32 height 12
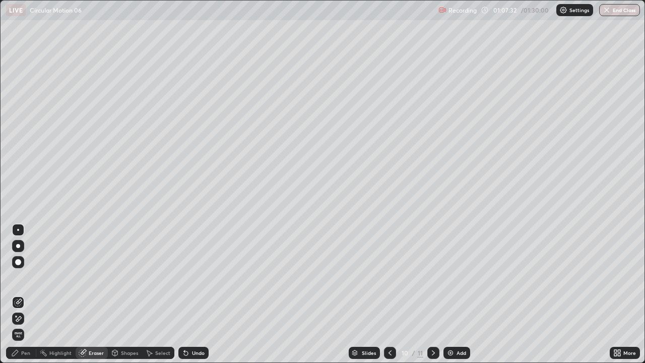
click at [125, 277] on div "Shapes" at bounding box center [129, 352] width 17 height 5
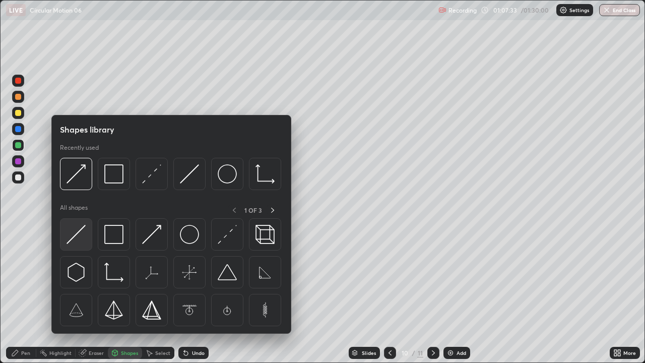
click at [82, 238] on img at bounding box center [76, 234] width 19 height 19
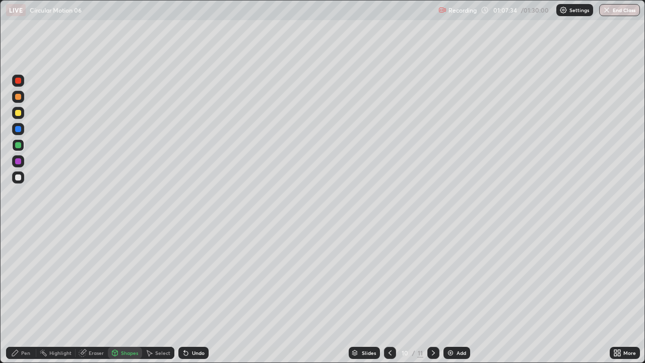
click at [19, 161] on div at bounding box center [18, 161] width 6 height 6
click at [19, 130] on div at bounding box center [18, 129] width 6 height 6
click at [25, 277] on div "Pen" at bounding box center [25, 352] width 9 height 5
click at [19, 111] on div at bounding box center [18, 113] width 6 height 6
click at [194, 277] on div "Undo" at bounding box center [198, 352] width 13 height 5
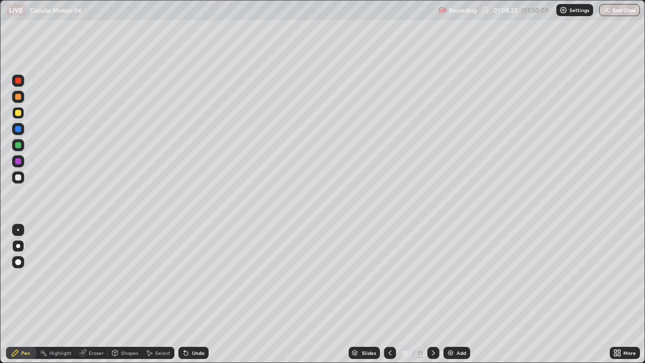
click at [197, 277] on div "Undo" at bounding box center [198, 352] width 13 height 5
click at [18, 175] on div at bounding box center [18, 177] width 6 height 6
click at [185, 277] on icon at bounding box center [186, 353] width 4 height 4
click at [197, 277] on div "Undo" at bounding box center [194, 353] width 30 height 12
click at [18, 145] on div at bounding box center [18, 145] width 6 height 6
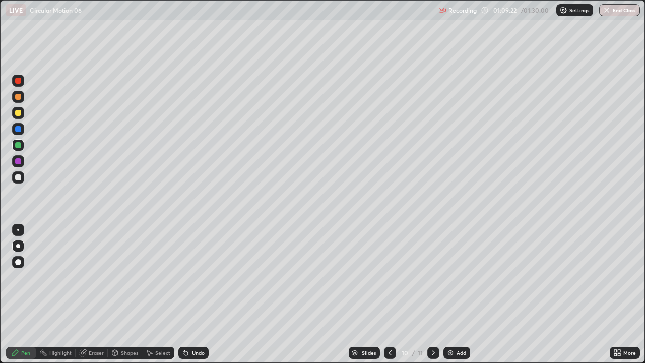
click at [193, 277] on div "Undo" at bounding box center [198, 352] width 13 height 5
click at [18, 112] on div at bounding box center [18, 113] width 6 height 6
click at [450, 277] on img at bounding box center [451, 353] width 8 height 8
click at [19, 177] on div at bounding box center [18, 177] width 6 height 6
click at [22, 131] on div at bounding box center [18, 129] width 12 height 12
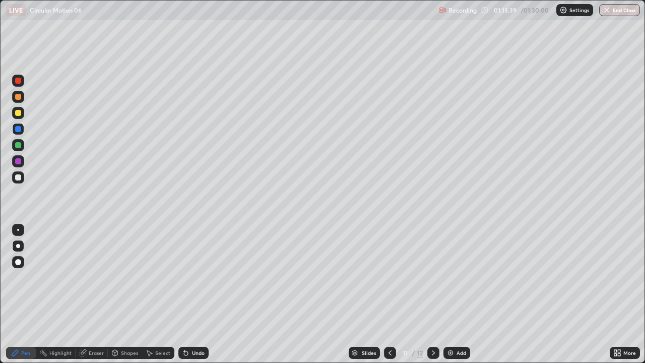
click at [18, 97] on div at bounding box center [18, 97] width 6 height 6
click at [19, 113] on div at bounding box center [18, 113] width 6 height 6
click at [193, 277] on div "Undo" at bounding box center [198, 352] width 13 height 5
click at [192, 277] on div "Undo" at bounding box center [198, 352] width 13 height 5
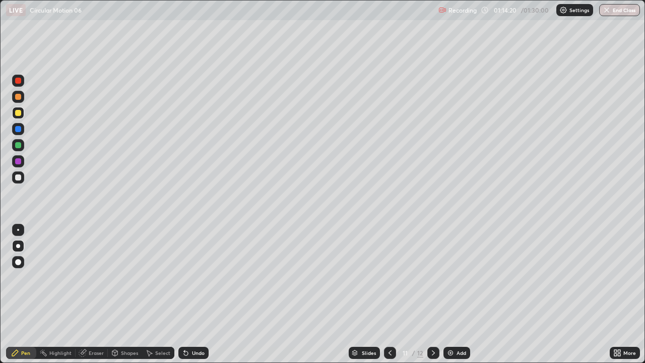
click at [196, 277] on div "Undo" at bounding box center [198, 352] width 13 height 5
click at [194, 277] on div "Undo" at bounding box center [198, 352] width 13 height 5
click at [192, 277] on div "Undo" at bounding box center [198, 352] width 13 height 5
click at [189, 277] on div "Undo" at bounding box center [194, 353] width 30 height 12
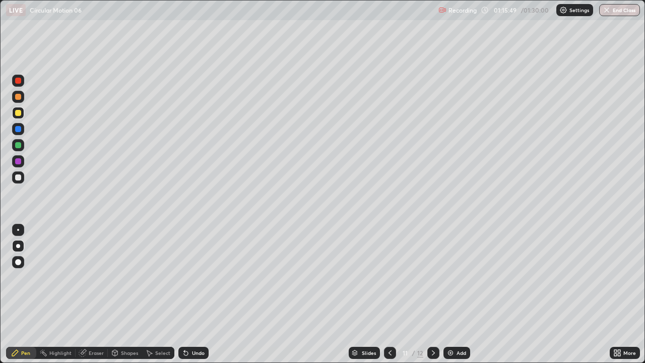
click at [14, 175] on div at bounding box center [18, 177] width 12 height 12
click at [613, 11] on button "End Class" at bounding box center [620, 10] width 41 height 12
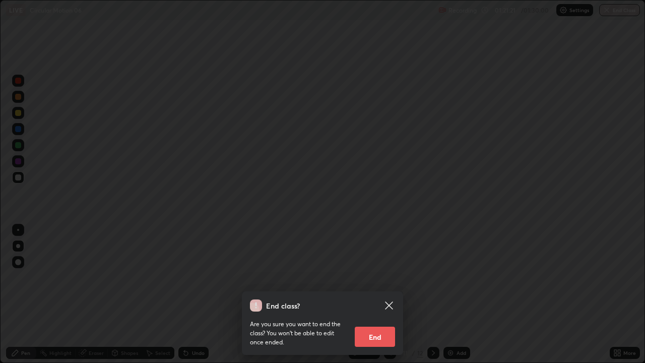
click at [384, 277] on button "End" at bounding box center [375, 337] width 40 height 20
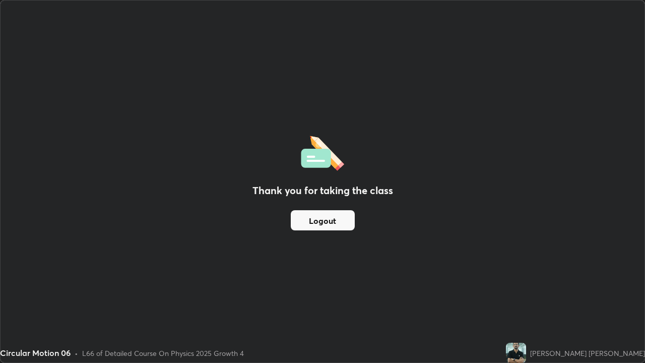
click at [344, 221] on button "Logout" at bounding box center [323, 220] width 64 height 20
click at [345, 222] on button "Logout" at bounding box center [323, 220] width 64 height 20
click at [345, 223] on button "Logout" at bounding box center [323, 220] width 64 height 20
click at [346, 223] on button "Logout" at bounding box center [323, 220] width 64 height 20
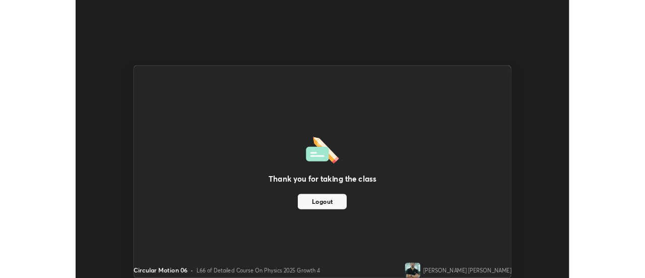
scroll to position [50148, 49781]
